Goal: Task Accomplishment & Management: Complete application form

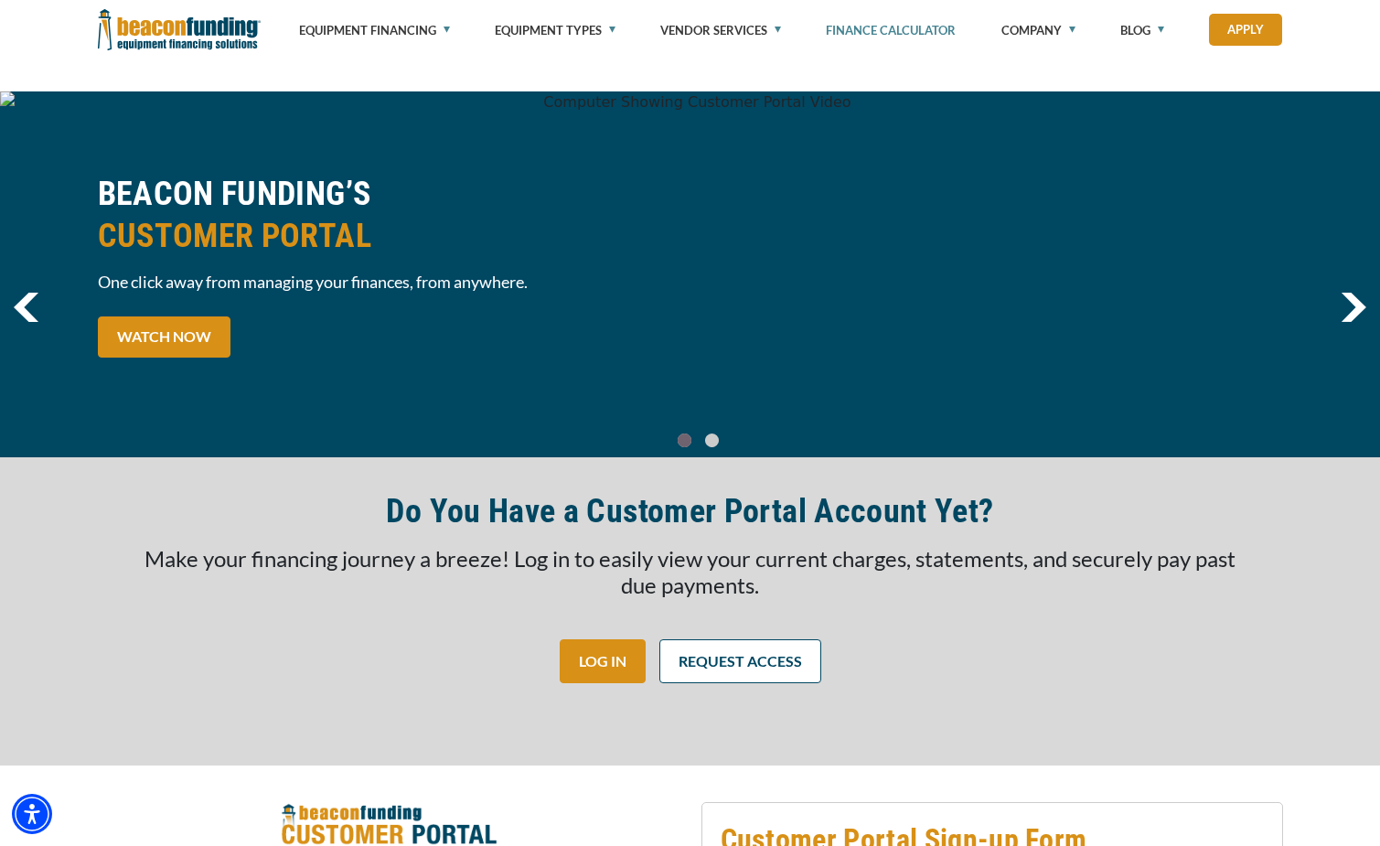
scroll to position [728, 0]
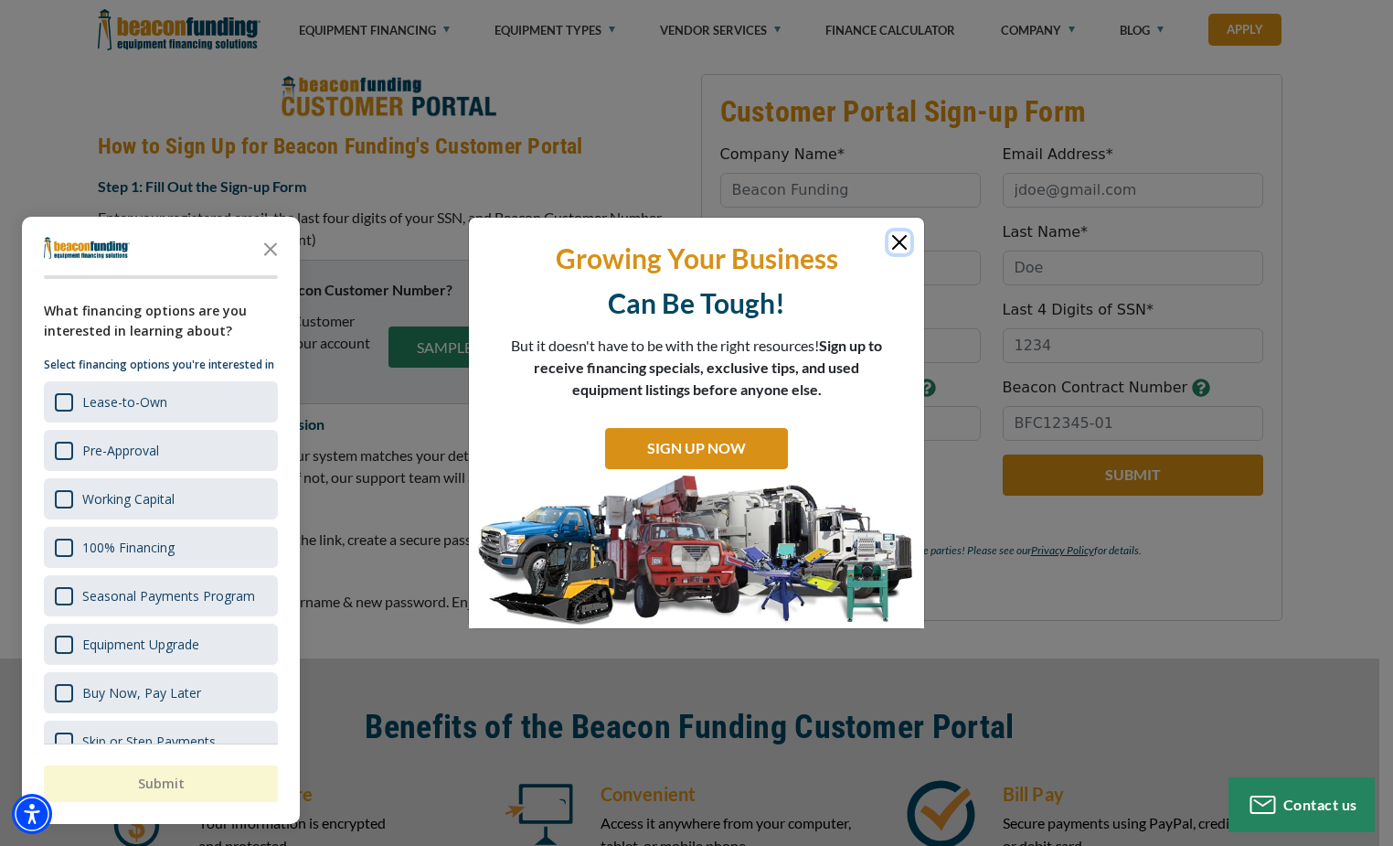
click at [900, 244] on button "Close" at bounding box center [900, 242] width 22 height 22
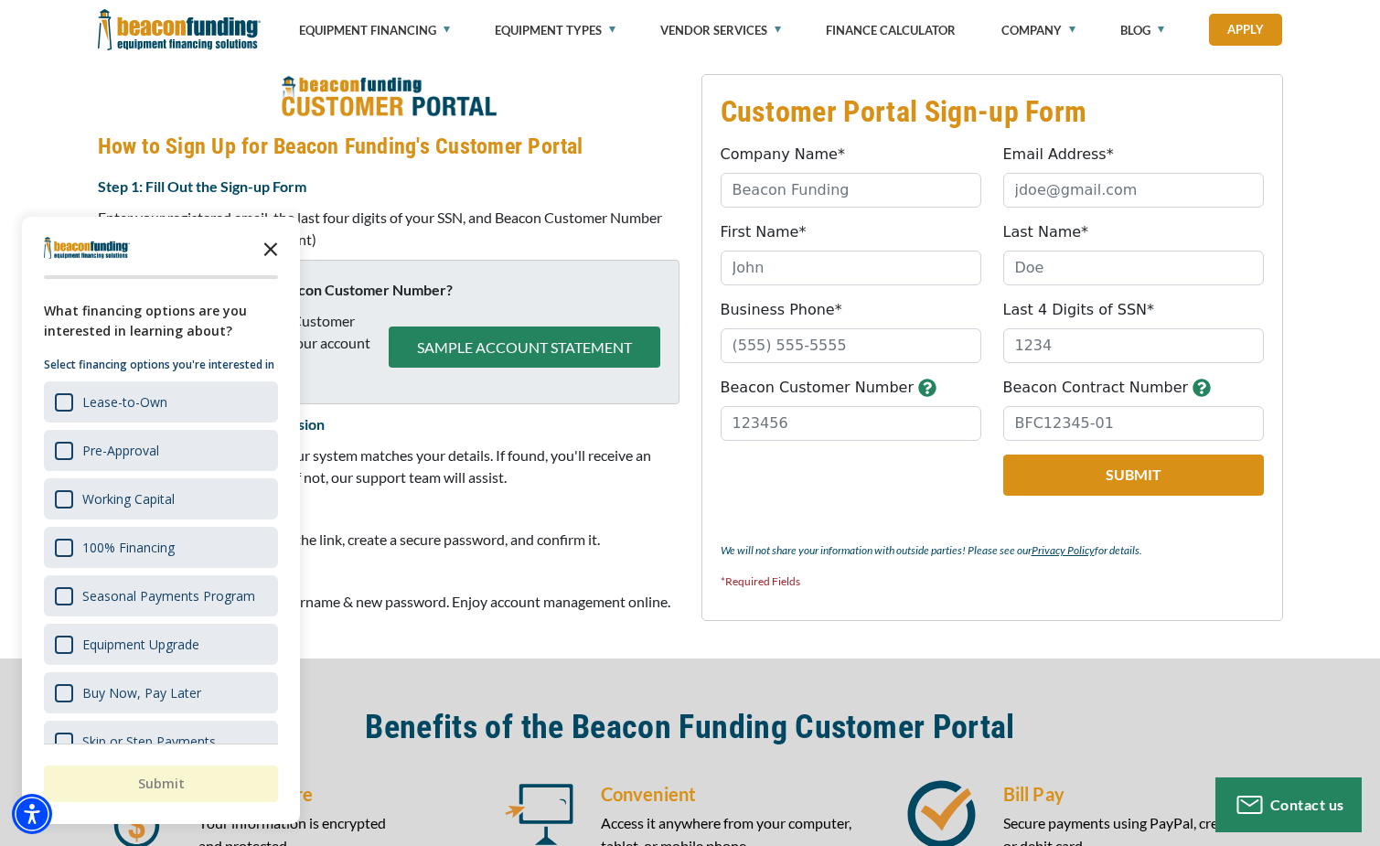
click at [271, 250] on polygon "Close the survey" at bounding box center [271, 249] width 14 height 14
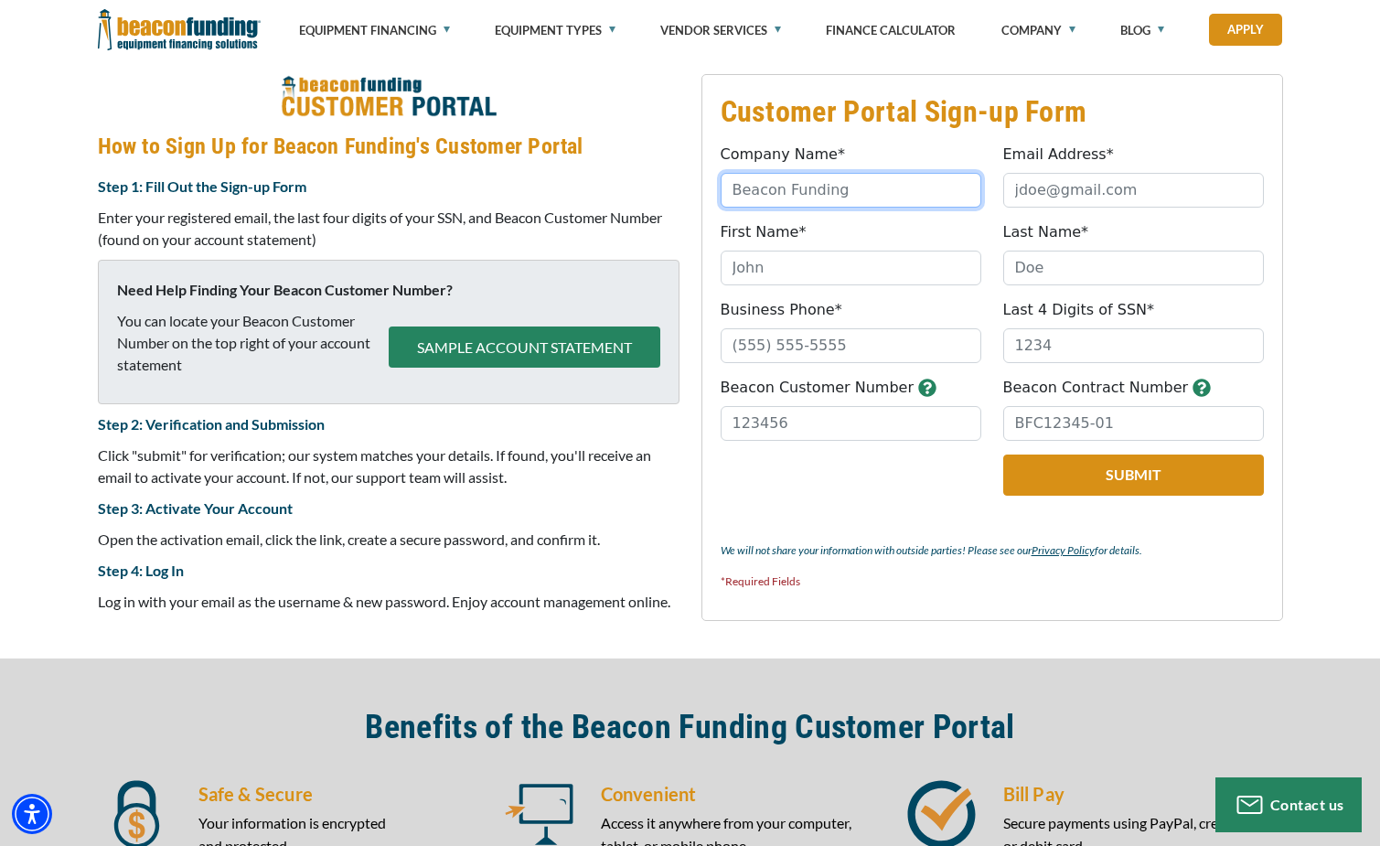
click at [771, 194] on input "Company Name*" at bounding box center [850, 190] width 261 height 35
click at [744, 192] on input "A Towing" at bounding box center [850, 190] width 261 height 35
type input "A Mill Towing"
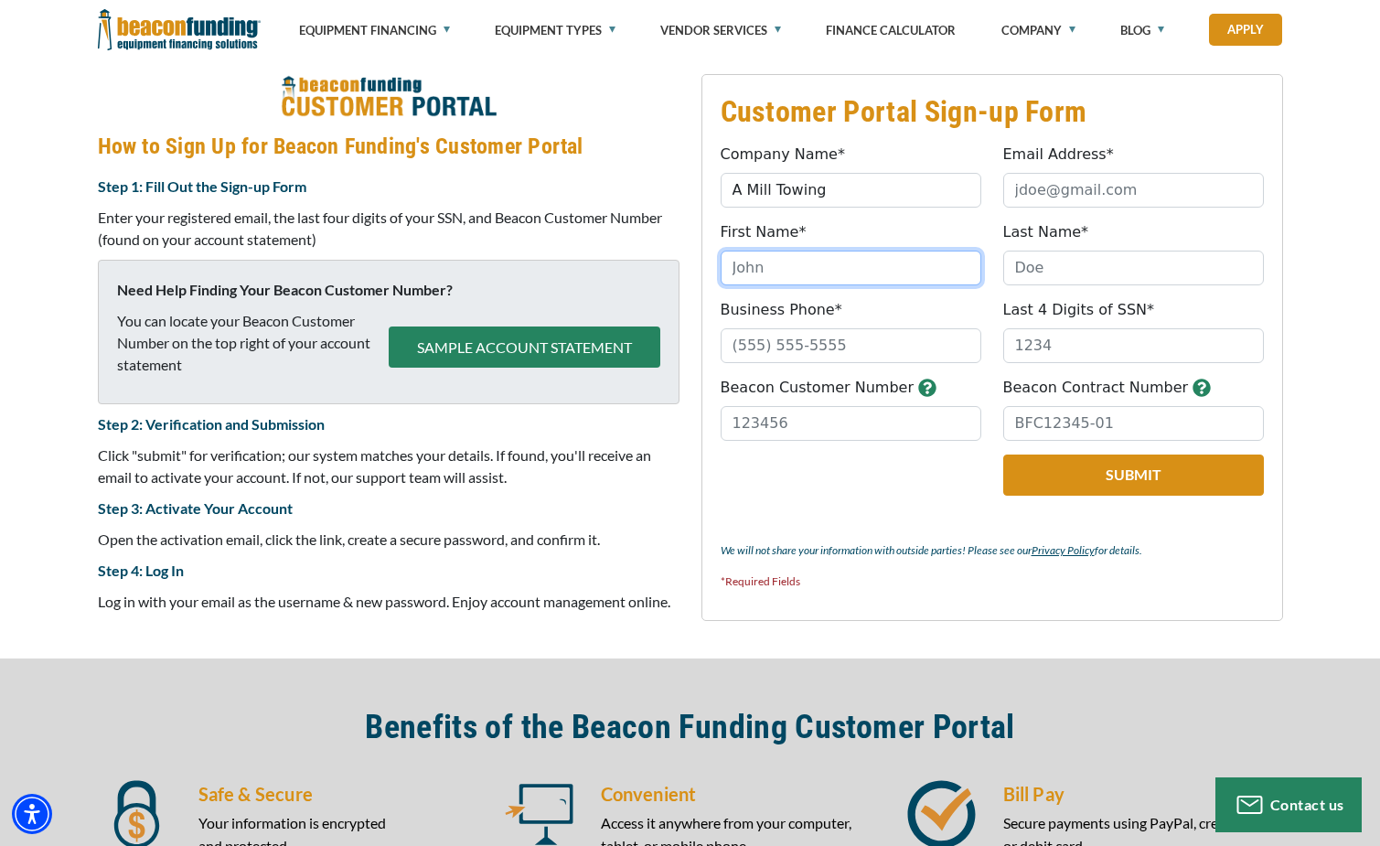
click at [775, 266] on input "First Name*" at bounding box center [850, 268] width 261 height 35
type input "Alexander"
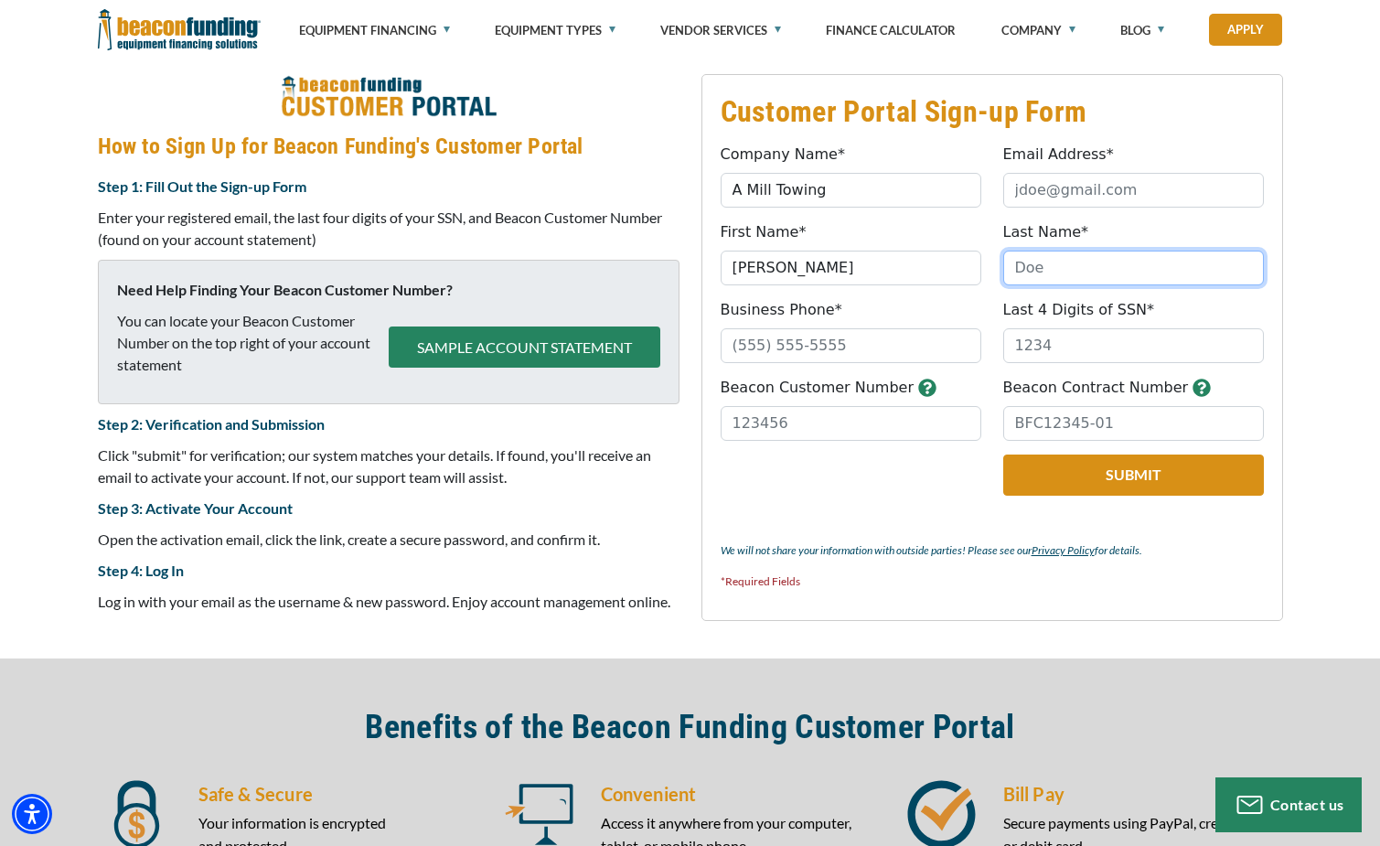
click at [1049, 272] on input "Last Name*" at bounding box center [1133, 268] width 261 height 35
type input "Millhouse"
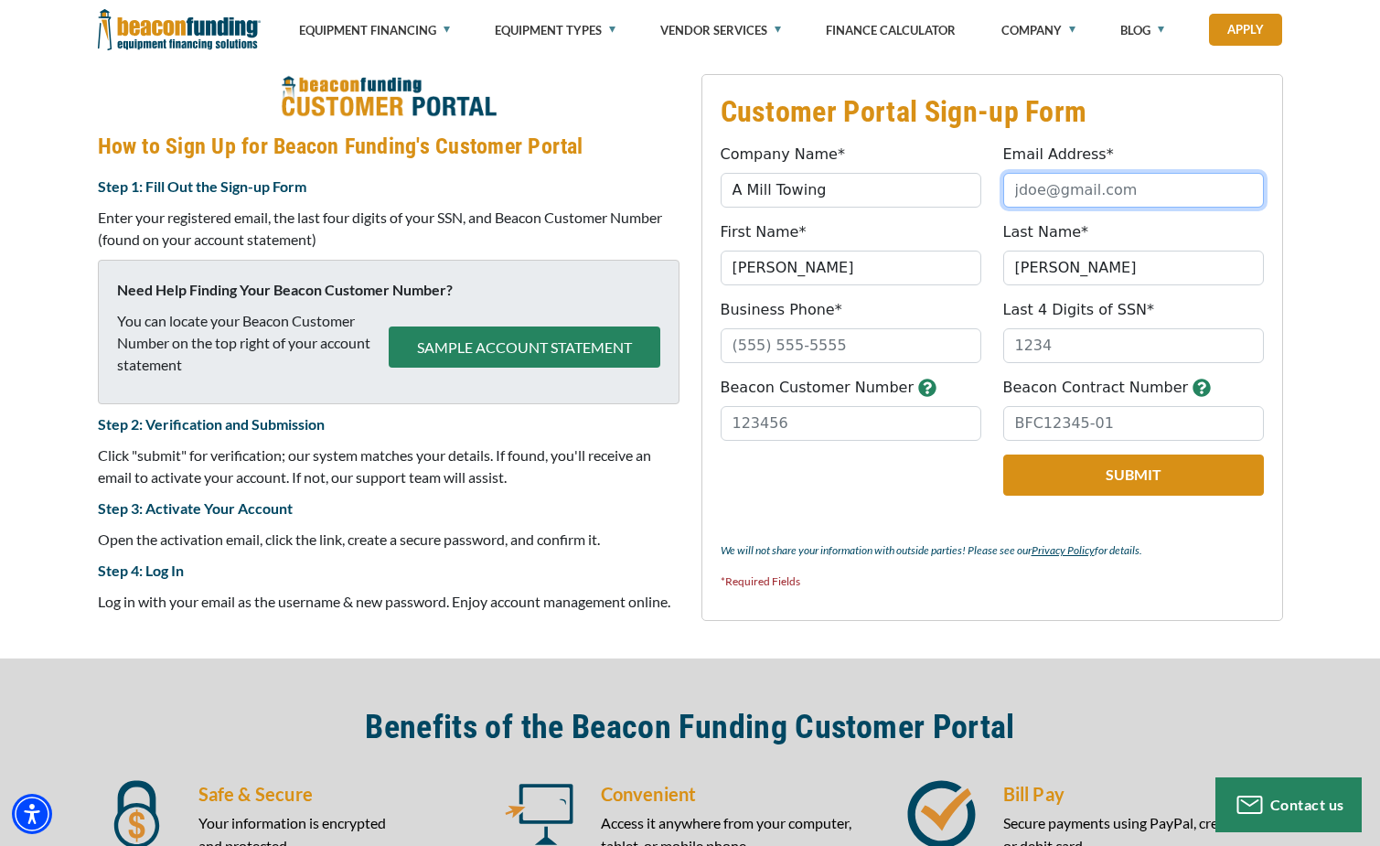
click at [1111, 191] on input "Email Address*" at bounding box center [1133, 190] width 261 height 35
type input "amilltowing@gmail.com"
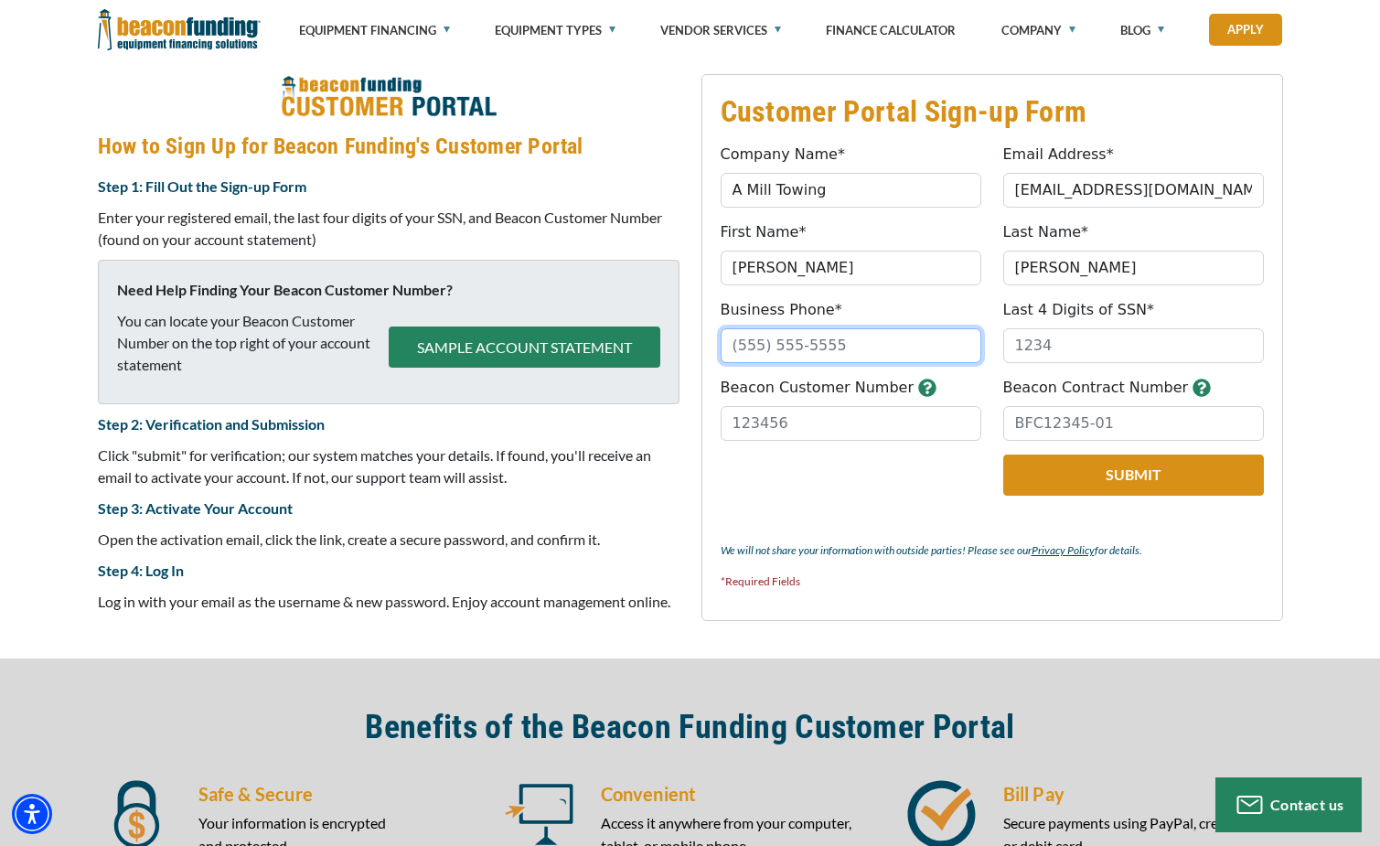
click at [745, 347] on input "Business Phone*" at bounding box center [850, 345] width 261 height 35
type input "(301) 665-0008"
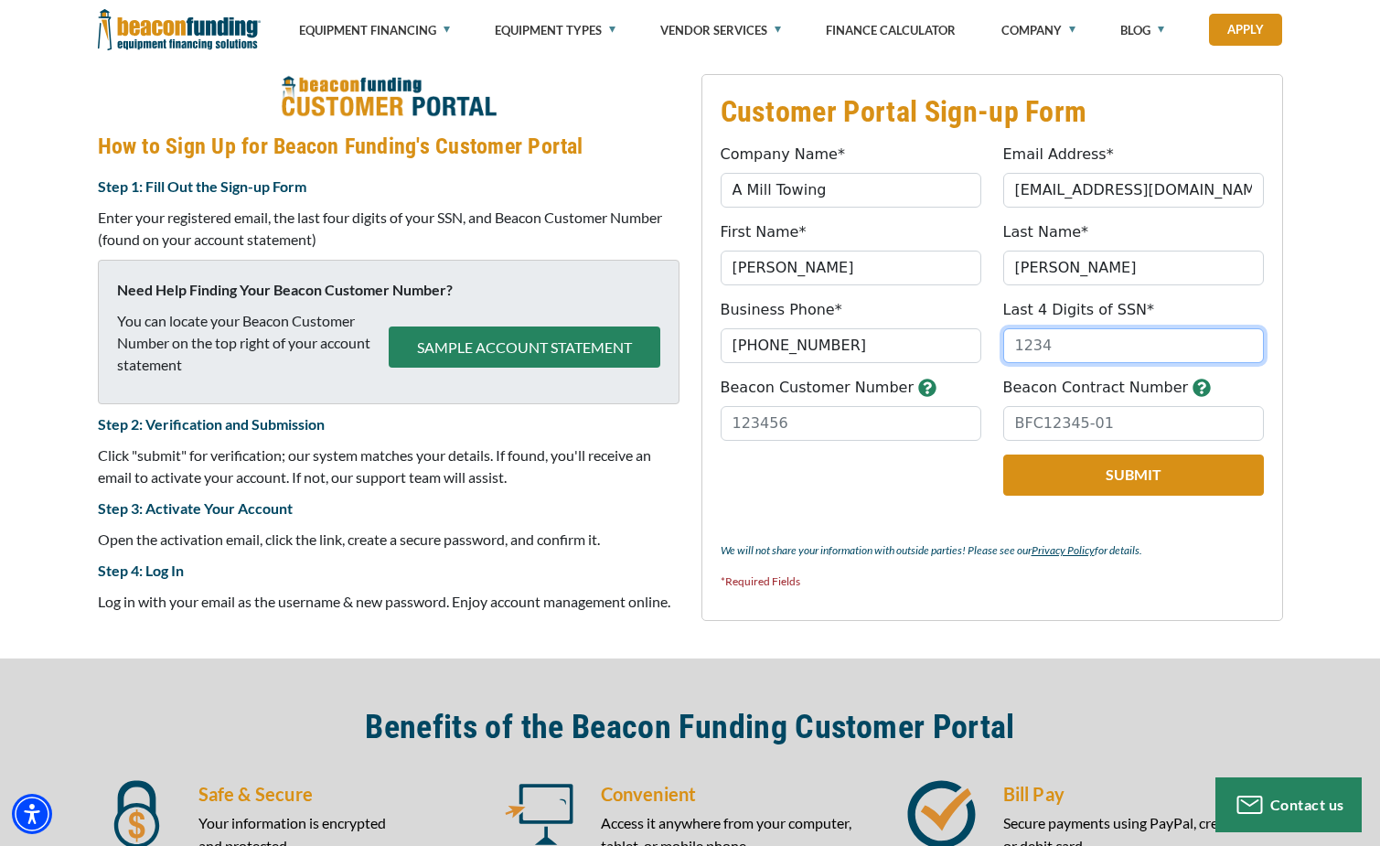
click at [1056, 347] on input "Last 4 Digits of SSN*" at bounding box center [1133, 345] width 261 height 35
type input "1471"
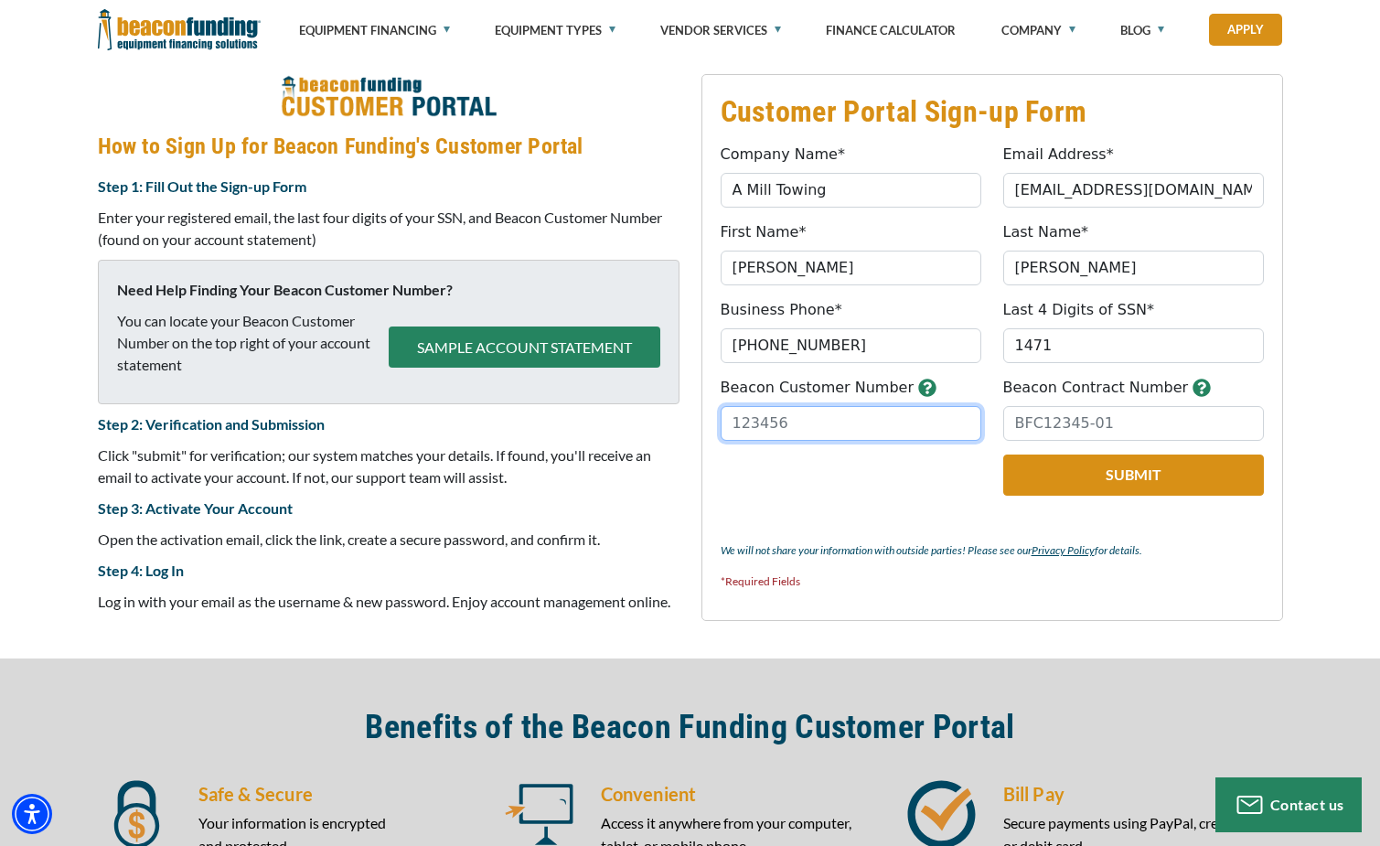
click at [794, 426] on input "Beacon Customer Number" at bounding box center [850, 423] width 261 height 35
type input "77753"
click at [1083, 410] on input "Beacon Contract Number" at bounding box center [1133, 423] width 261 height 35
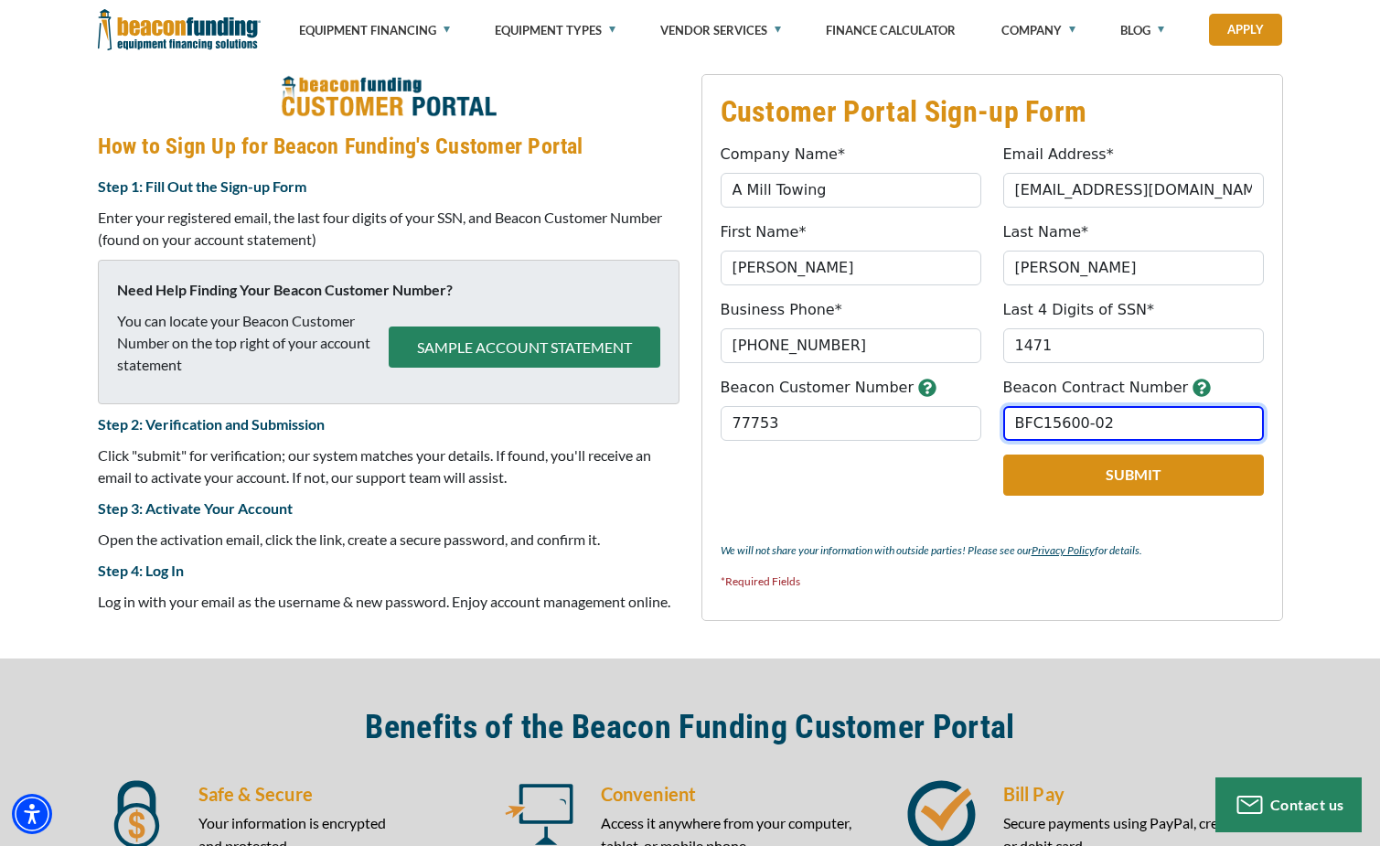
type input "BFC15600-02"
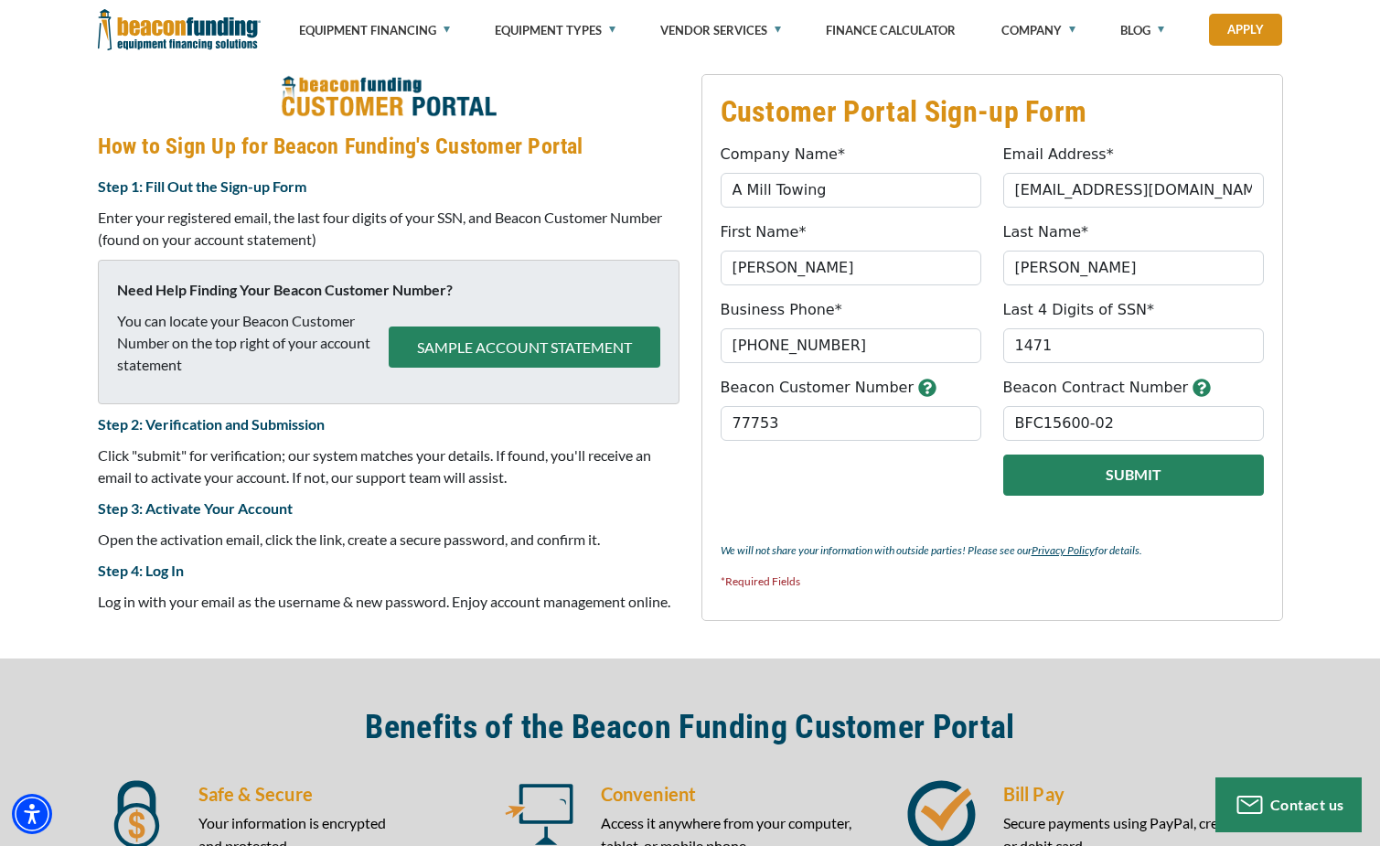
click at [1130, 472] on button "Submit" at bounding box center [1133, 474] width 261 height 41
